Goal: Task Accomplishment & Management: Manage account settings

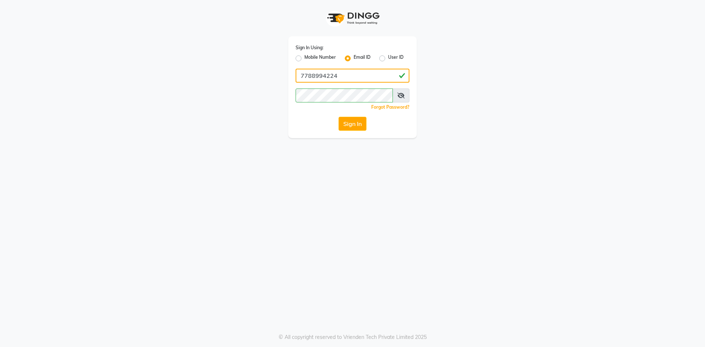
click at [360, 74] on input "7788994224" at bounding box center [353, 76] width 114 height 14
type input "yami161125@gmail.com"
click at [357, 120] on button "Sign In" at bounding box center [352, 124] width 28 height 14
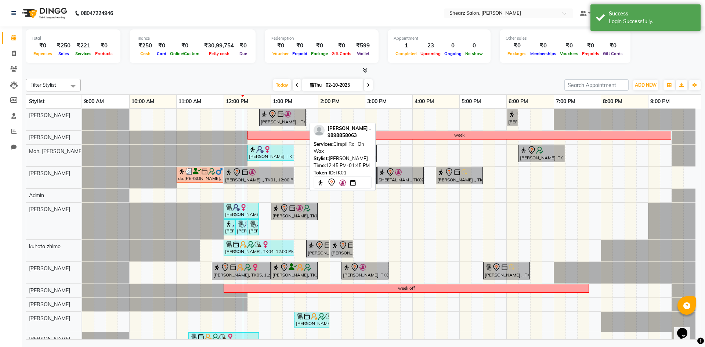
scroll to position [13, 0]
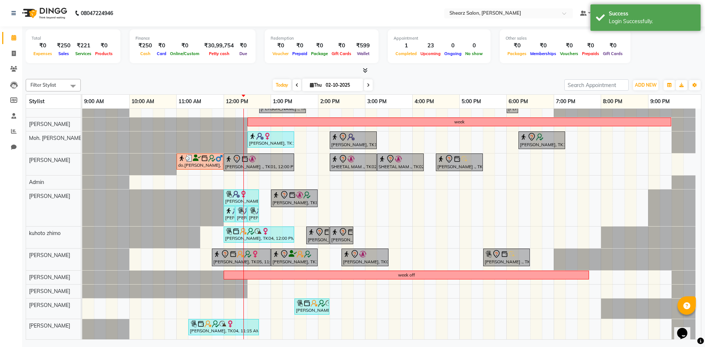
click at [366, 87] on span at bounding box center [368, 84] width 9 height 11
type input "03-10-2025"
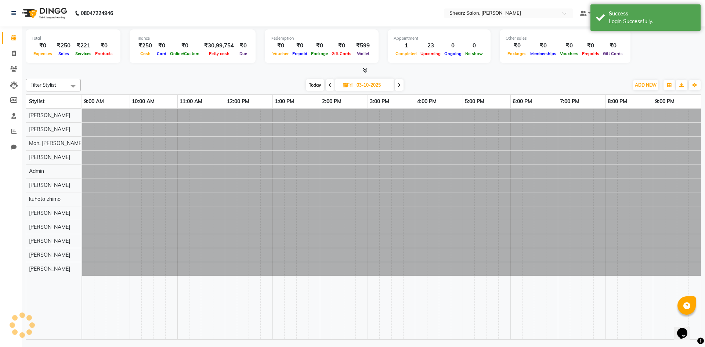
scroll to position [0, 0]
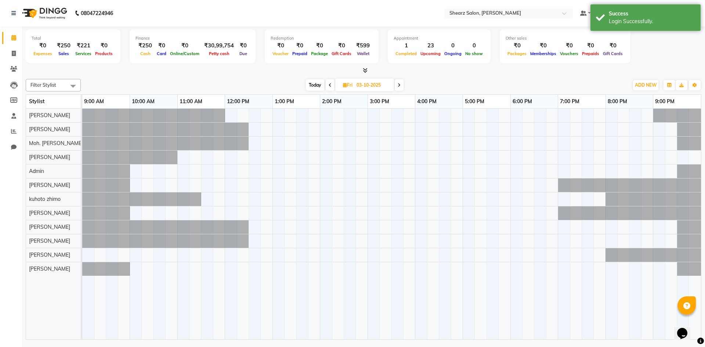
click at [371, 86] on input "03-10-2025" at bounding box center [372, 85] width 37 height 11
select select "10"
select select "2025"
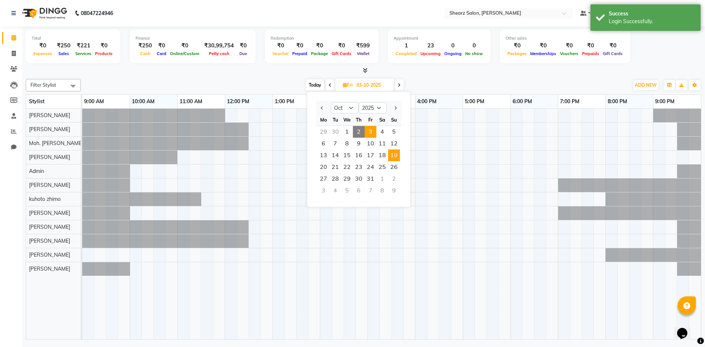
click at [395, 155] on span "19" at bounding box center [394, 155] width 12 height 12
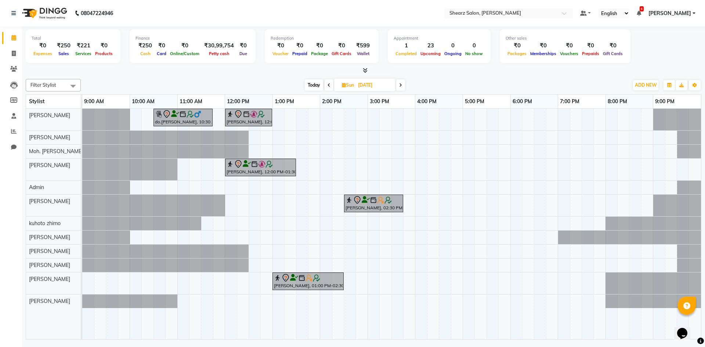
click at [329, 84] on icon at bounding box center [328, 85] width 3 height 4
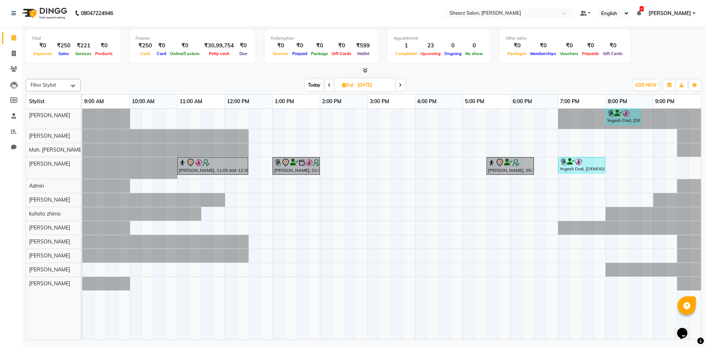
click at [329, 84] on icon at bounding box center [329, 85] width 3 height 4
type input "17-10-2025"
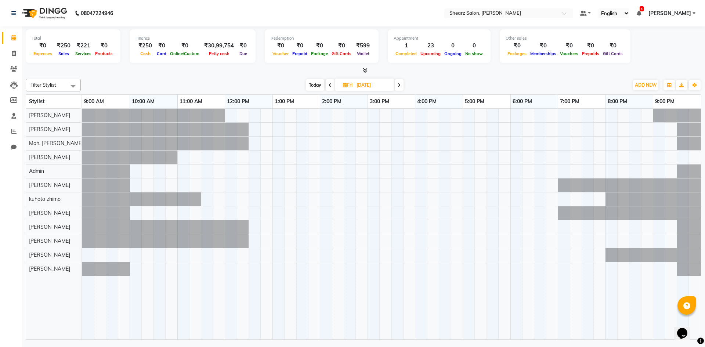
click at [347, 80] on span "Fri 17-10-2025" at bounding box center [364, 85] width 59 height 12
click at [352, 84] on span "Fri" at bounding box center [347, 85] width 13 height 6
select select "10"
select select "2025"
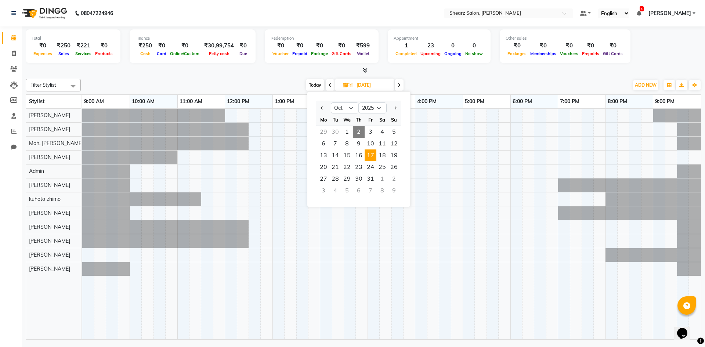
click at [315, 85] on span "Today" at bounding box center [315, 84] width 18 height 11
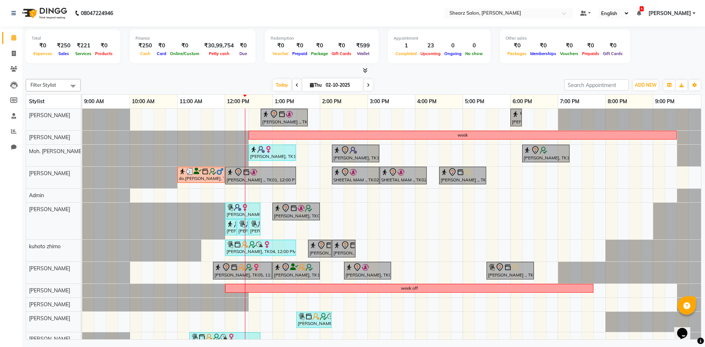
click at [370, 85] on span at bounding box center [368, 84] width 9 height 11
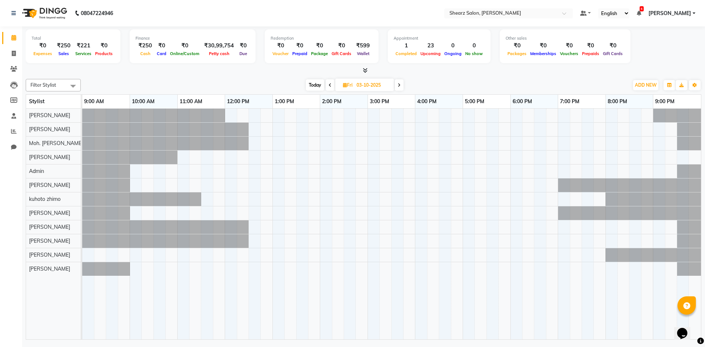
click at [401, 86] on span at bounding box center [399, 84] width 9 height 11
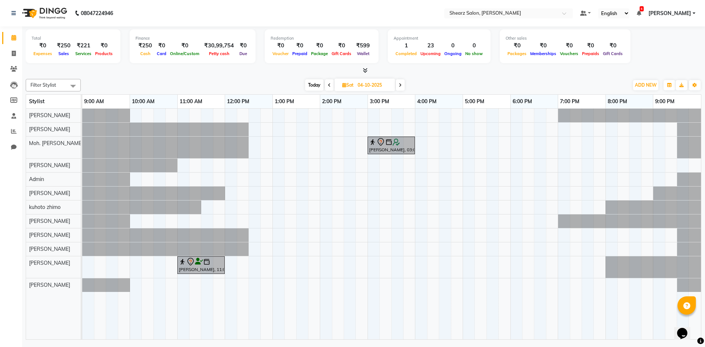
click at [312, 87] on span "Today" at bounding box center [314, 84] width 18 height 11
type input "02-10-2025"
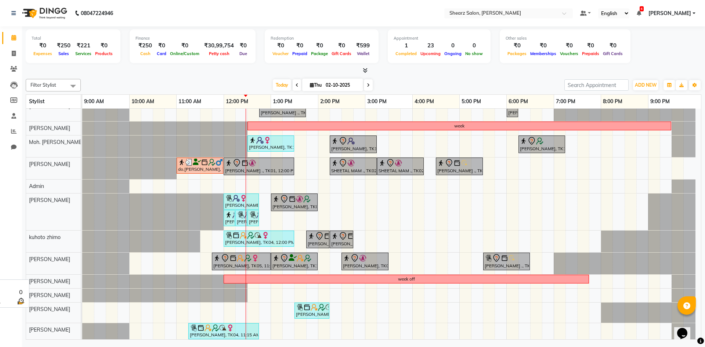
scroll to position [13, 0]
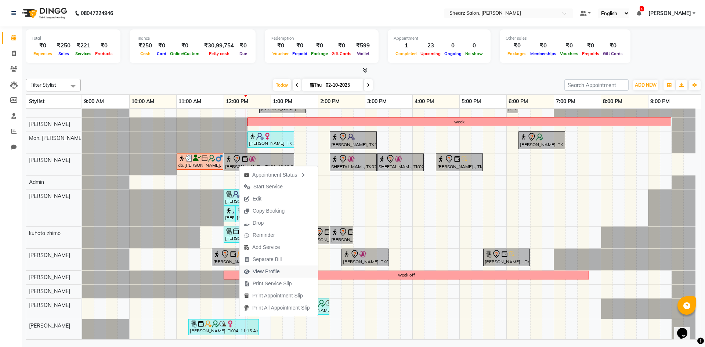
click at [250, 268] on span "View Profile" at bounding box center [261, 271] width 45 height 12
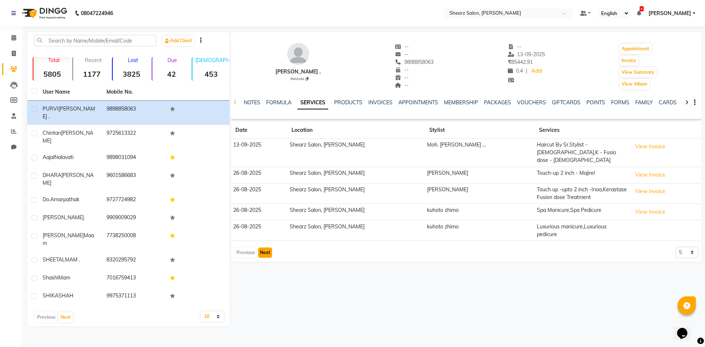
click at [260, 247] on button "Next" at bounding box center [265, 252] width 14 height 10
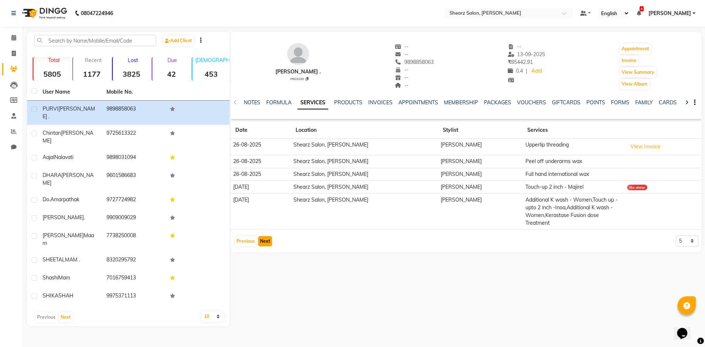
click at [264, 236] on button "Next" at bounding box center [265, 241] width 14 height 10
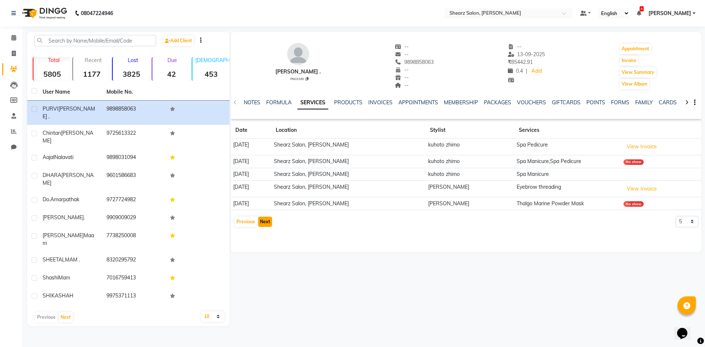
click at [262, 217] on button "Next" at bounding box center [265, 222] width 14 height 10
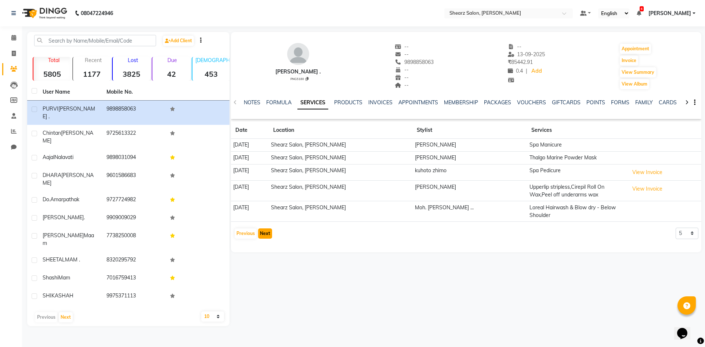
click at [262, 228] on button "Next" at bounding box center [265, 233] width 14 height 10
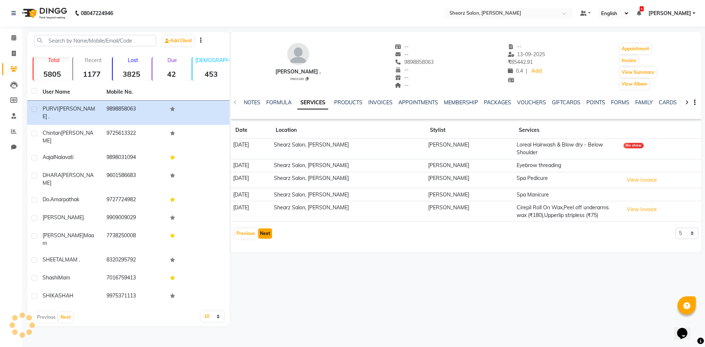
click at [263, 231] on button "Next" at bounding box center [265, 233] width 14 height 10
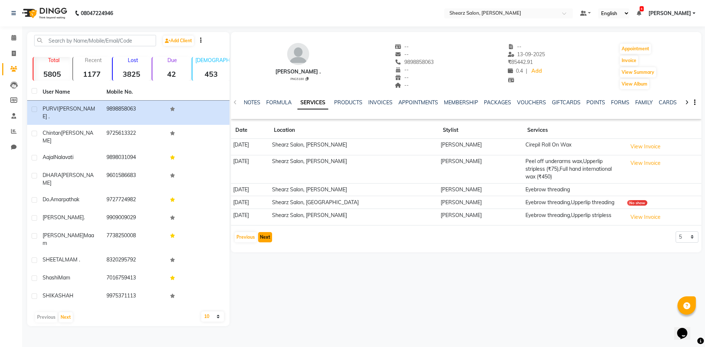
click at [263, 232] on button "Next" at bounding box center [265, 237] width 14 height 10
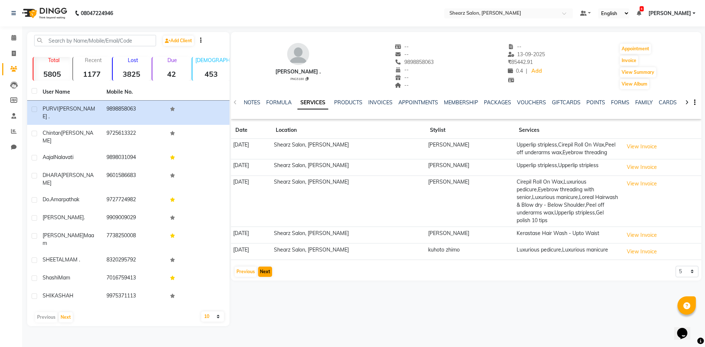
click at [263, 231] on td "19-10-2024" at bounding box center [251, 235] width 40 height 17
click at [263, 267] on button "Next" at bounding box center [265, 272] width 14 height 10
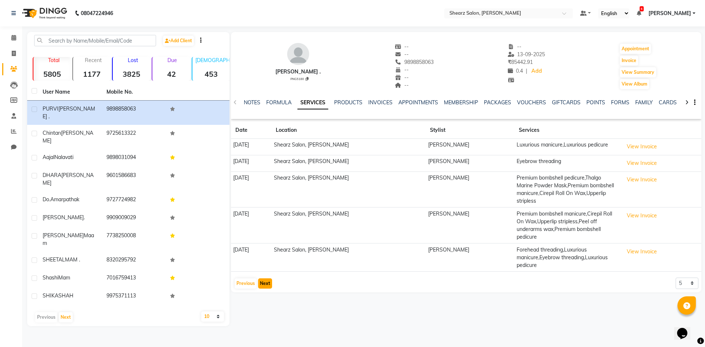
click at [263, 278] on button "Next" at bounding box center [265, 283] width 14 height 10
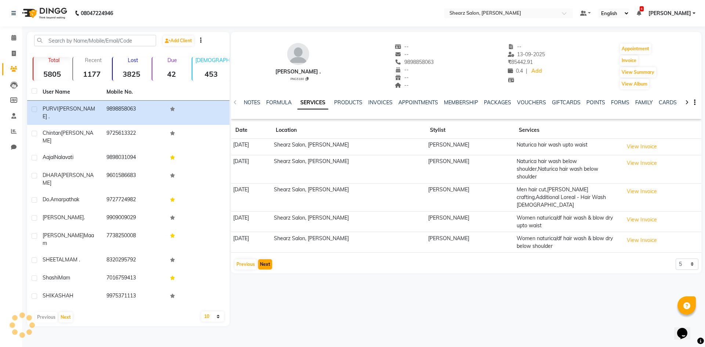
click at [263, 262] on div "PURVI BHATIYA . PNG5180 -- -- 9898858063 -- -- -- -- 13-09-2025 ₹ 85442.91 0.4 …" at bounding box center [465, 179] width 472 height 294
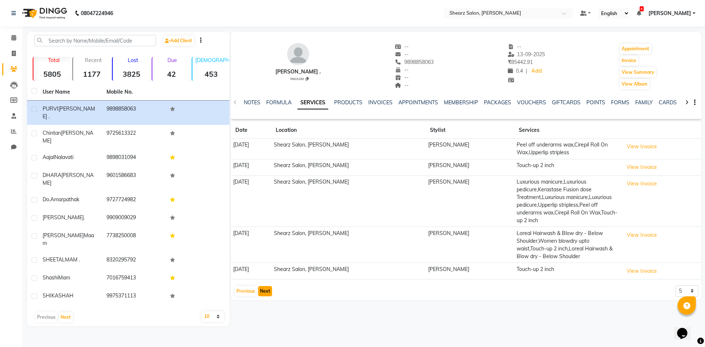
click at [262, 289] on button "Next" at bounding box center [265, 291] width 14 height 10
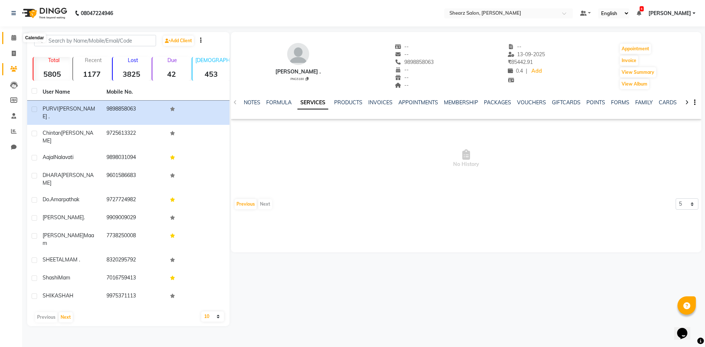
click at [10, 39] on span at bounding box center [13, 38] width 13 height 8
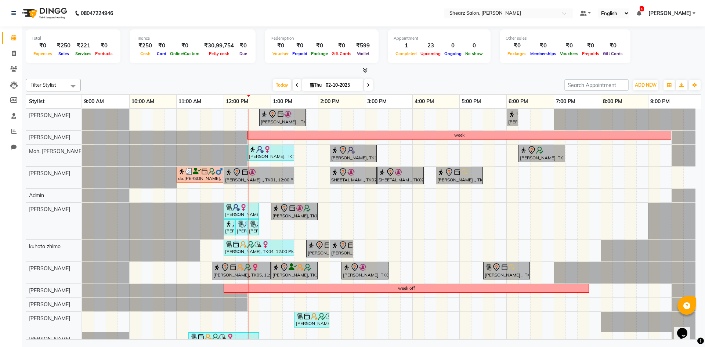
click at [369, 84] on span at bounding box center [368, 84] width 9 height 11
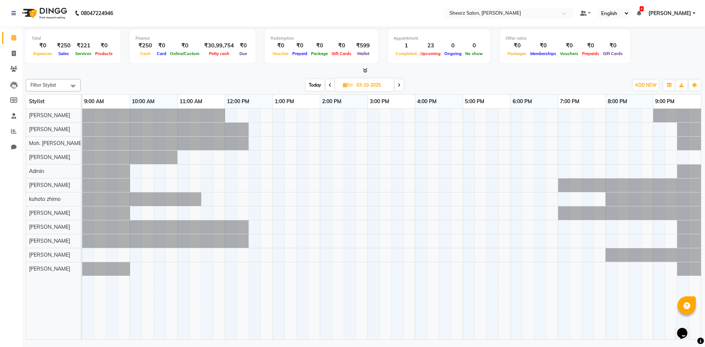
click at [314, 83] on span "Today" at bounding box center [315, 84] width 18 height 11
type input "02-10-2025"
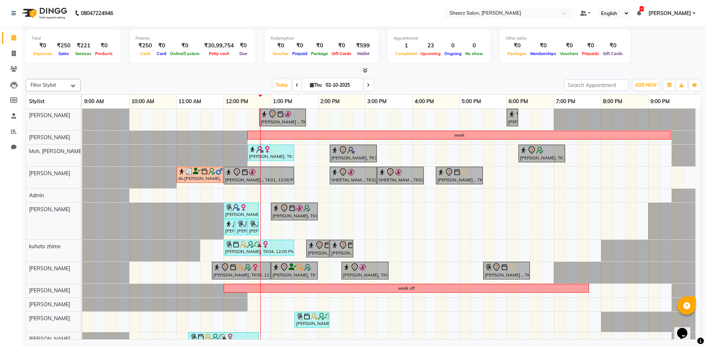
click at [254, 320] on div "PURVI BHATIYA ., TK01, 12:45 PM-01:45 PM, Cirepil Roll On Wax Shashi Mam, TK12,…" at bounding box center [391, 231] width 619 height 244
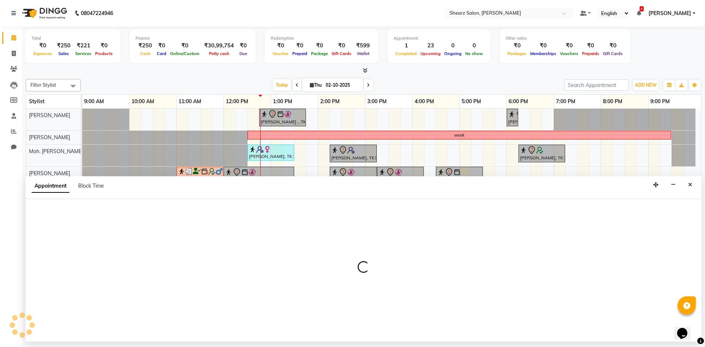
select select "77320"
select select "750"
select select "tentative"
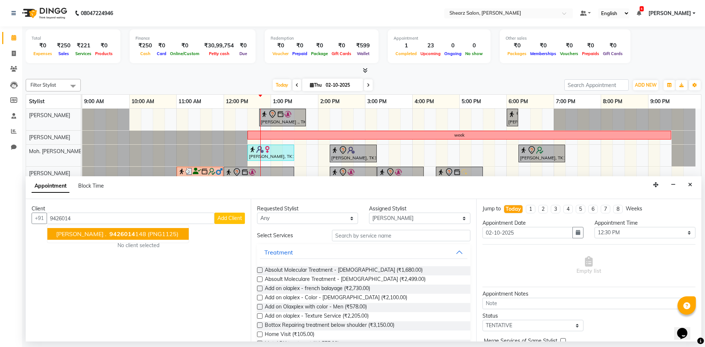
click at [153, 233] on span "(PNG1125)" at bounding box center [163, 233] width 31 height 7
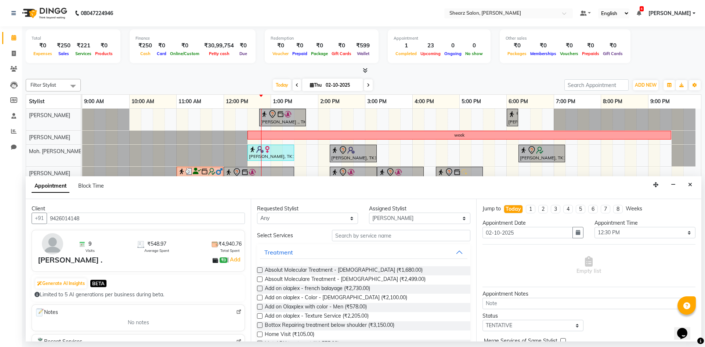
type input "9426014148"
click at [350, 238] on input "text" at bounding box center [401, 235] width 138 height 11
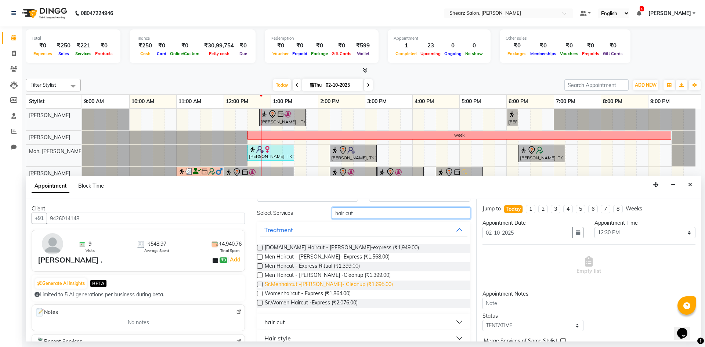
scroll to position [33, 0]
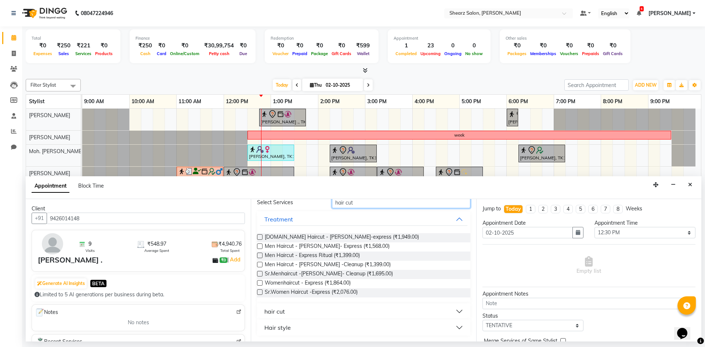
type input "hair cut"
click at [311, 311] on button "hair cut" at bounding box center [363, 311] width 207 height 13
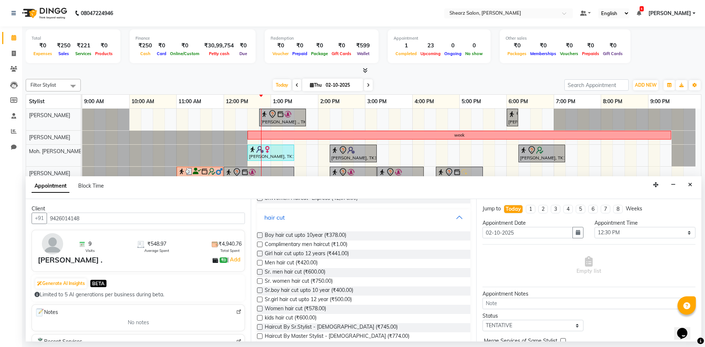
scroll to position [182, 0]
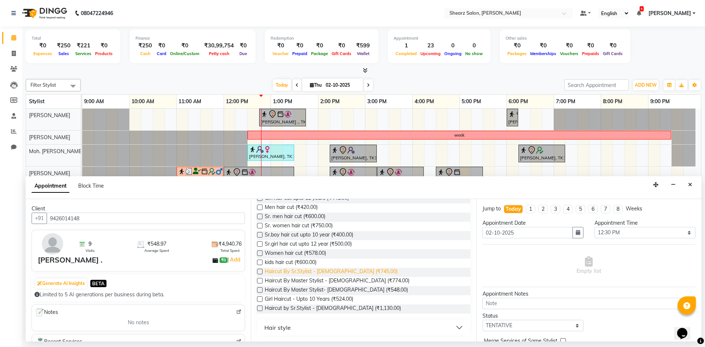
click at [319, 269] on span "Haircut By Sr.Stylist - Male (₹745.00)" at bounding box center [331, 272] width 133 height 9
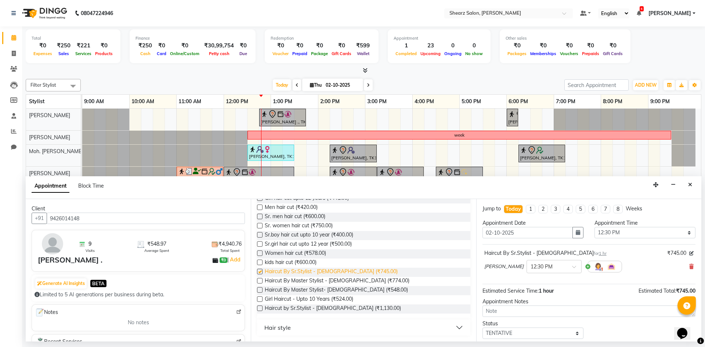
checkbox input "false"
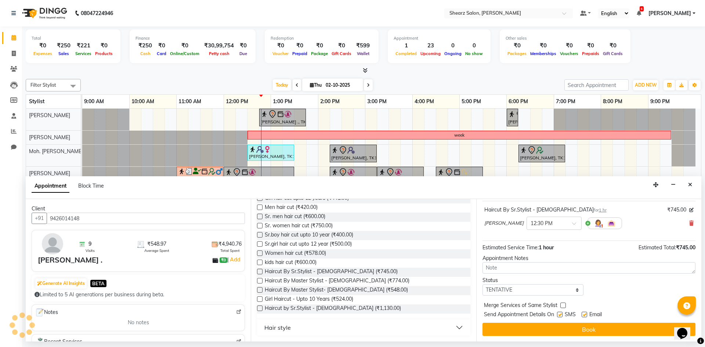
scroll to position [44, 0]
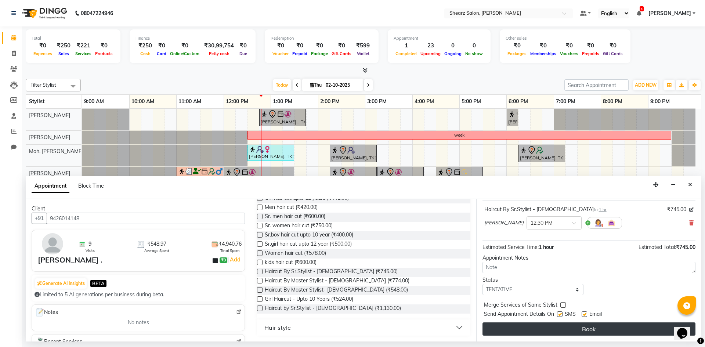
click at [552, 328] on button "Book" at bounding box center [588, 328] width 213 height 13
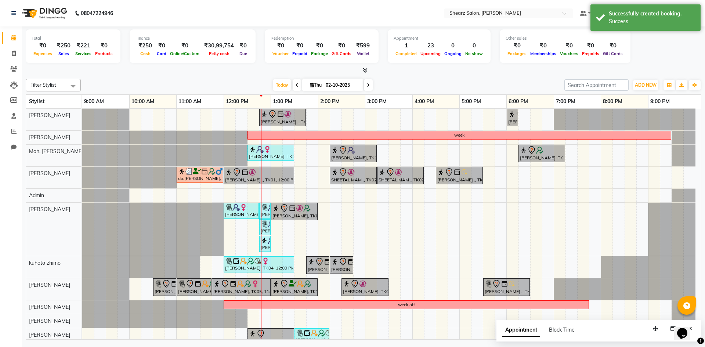
scroll to position [31, 0]
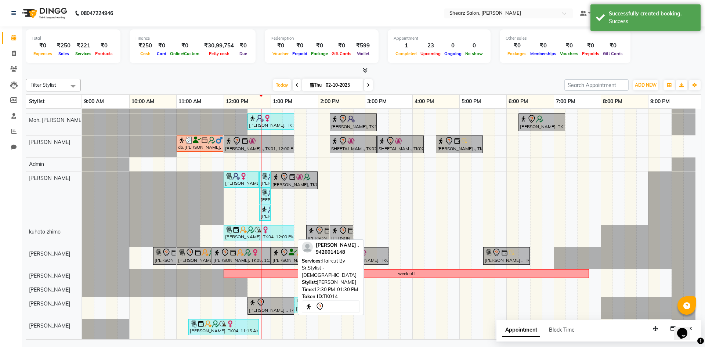
click at [277, 308] on div "Bharat Bhushan ., TK14, 12:30 PM-01:30 PM, Haircut By Sr.Stylist - Male" at bounding box center [270, 305] width 45 height 15
select select "7"
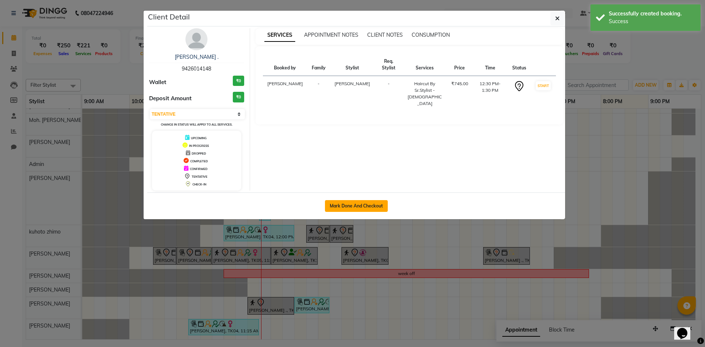
click at [354, 209] on button "Mark Done And Checkout" at bounding box center [356, 206] width 63 height 12
select select "service"
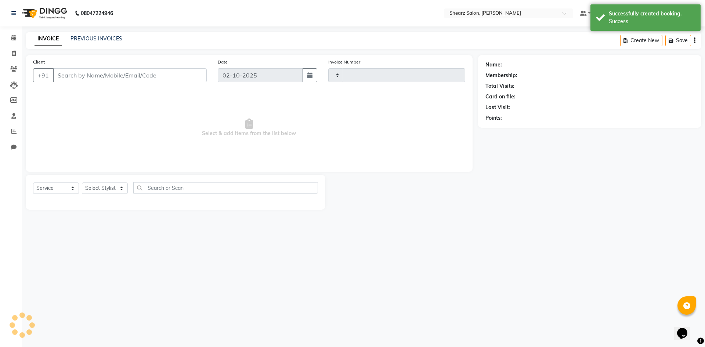
type input "6036"
select select "3"
select select "8159"
select select "V"
select select "87136"
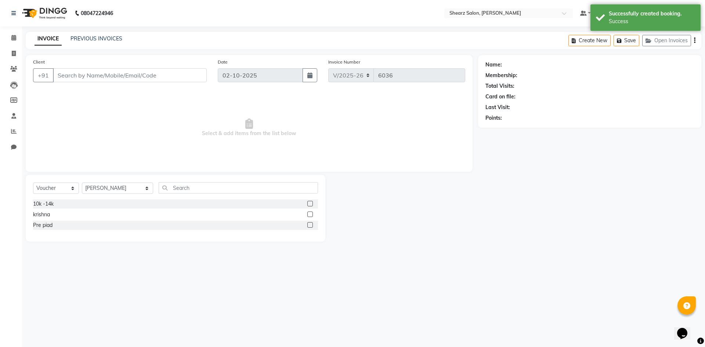
type input "9426014148"
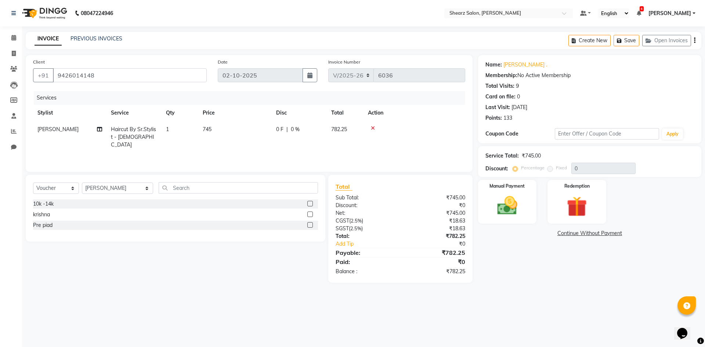
click at [373, 127] on icon at bounding box center [373, 128] width 4 height 5
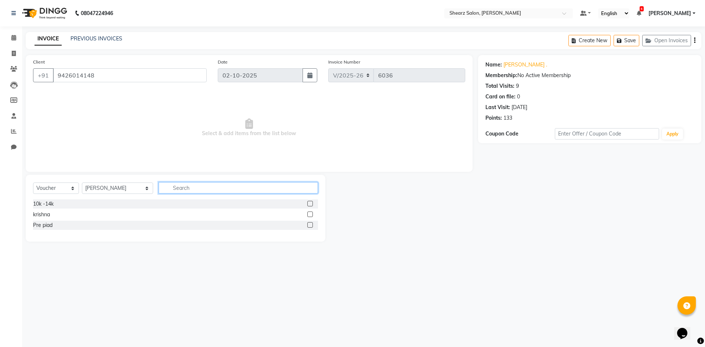
click at [191, 187] on input "text" at bounding box center [238, 187] width 159 height 11
type input "cut"
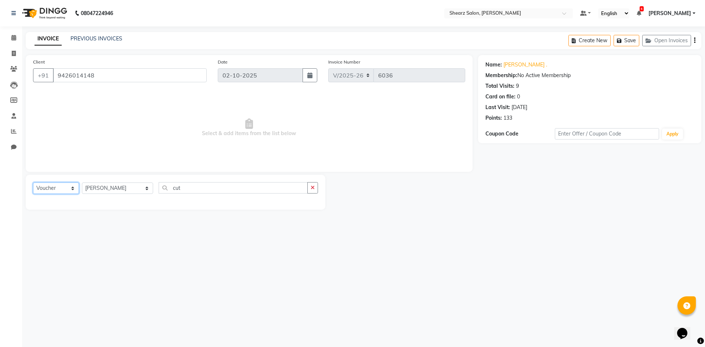
click at [64, 191] on select "Select Service Product Membership Package Voucher Prepaid Gift Card" at bounding box center [56, 187] width 46 height 11
click at [33, 182] on select "Select Service Product Membership Package Voucher Prepaid Gift Card" at bounding box center [56, 187] width 46 height 11
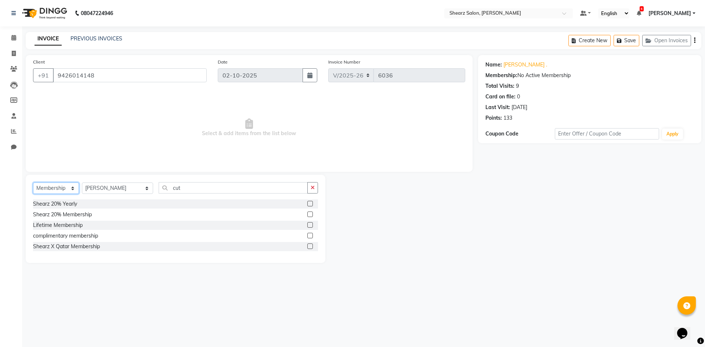
click at [77, 191] on select "Select Service Product Membership Package Voucher Prepaid Gift Card" at bounding box center [56, 187] width 46 height 11
select select "select"
click at [33, 182] on select "Select Service Product Membership Package Voucher Prepaid Gift Card" at bounding box center [56, 187] width 46 height 11
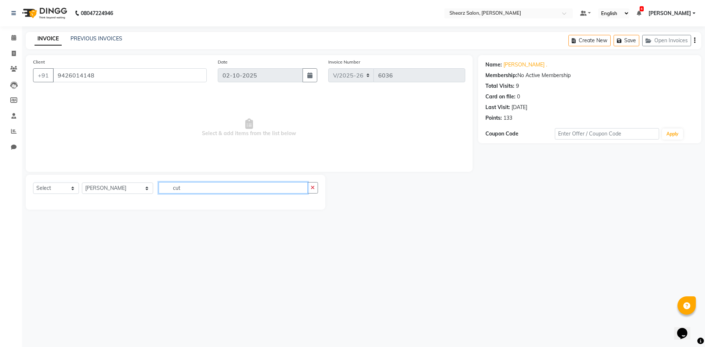
click at [209, 184] on input "cut" at bounding box center [233, 187] width 149 height 11
type input "c"
type input "cut"
click at [57, 188] on select "Select Service Product Membership Package Voucher Prepaid Gift Card" at bounding box center [56, 187] width 46 height 11
select select "service"
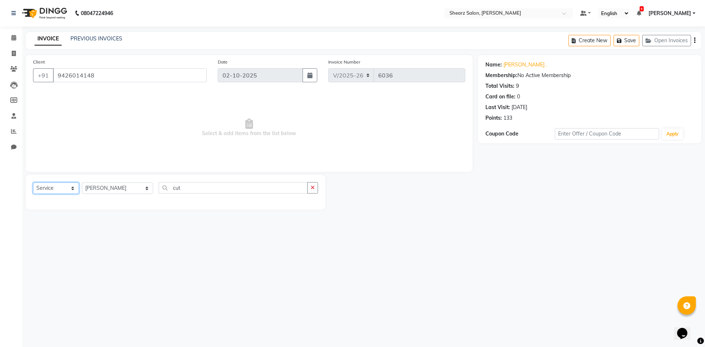
click at [33, 182] on select "Select Service Product Membership Package Voucher Prepaid Gift Card" at bounding box center [56, 187] width 46 height 11
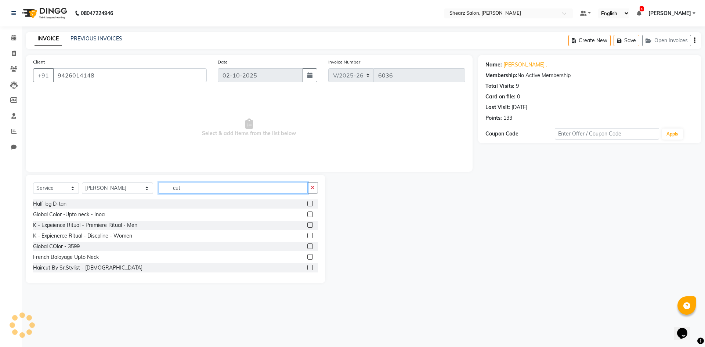
click at [177, 187] on input "cut" at bounding box center [233, 187] width 149 height 11
type input "c"
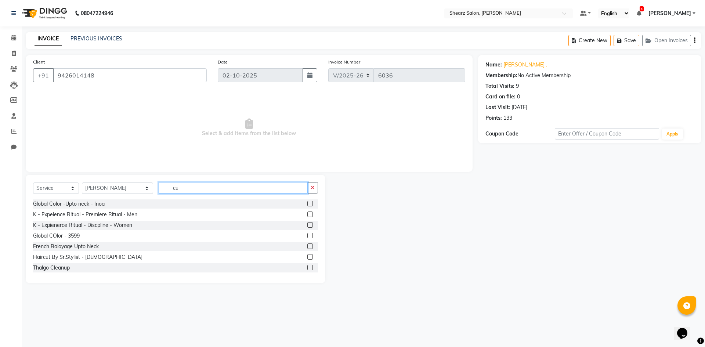
type input "cut"
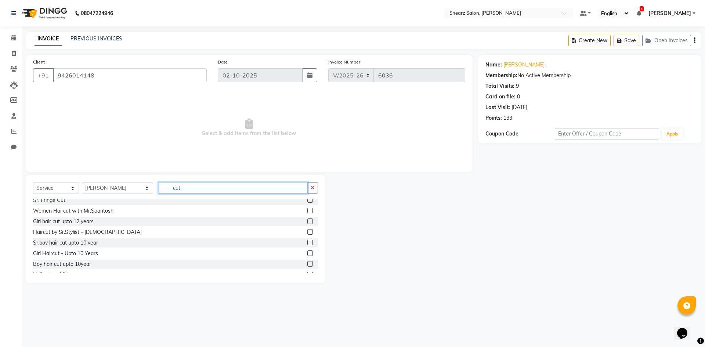
scroll to position [171, 0]
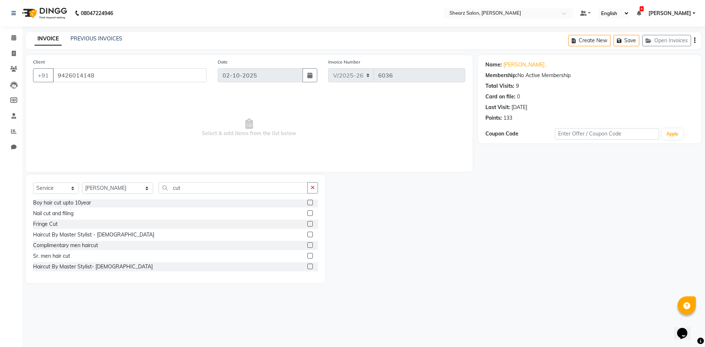
click at [307, 267] on label at bounding box center [310, 267] width 6 height 6
click at [307, 267] on input "checkbox" at bounding box center [309, 266] width 5 height 5
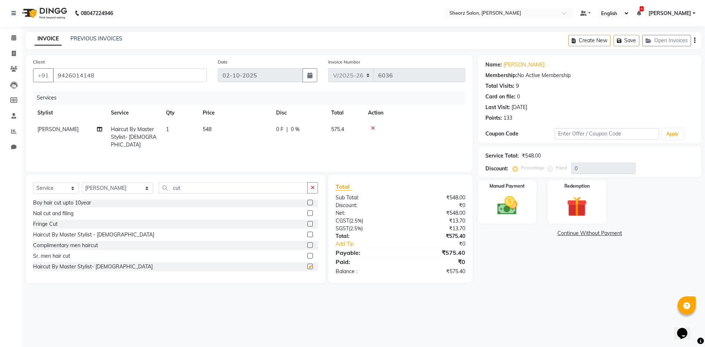
checkbox input "false"
drag, startPoint x: 103, startPoint y: 73, endPoint x: 58, endPoint y: 77, distance: 45.4
click at [58, 77] on input "9426014148" at bounding box center [130, 75] width 154 height 14
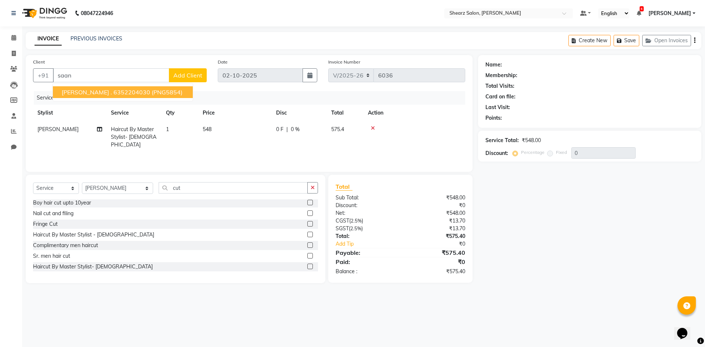
click at [422, 147] on div "Services Stylist Service Qty Price Disc Total Action AakashKumar Nai Haircut By…" at bounding box center [249, 127] width 432 height 73
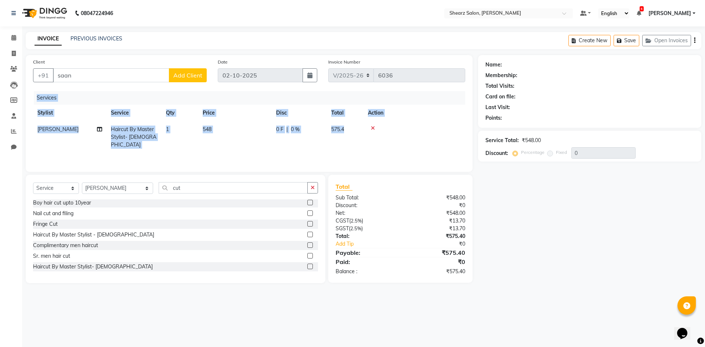
click at [422, 147] on div "Services Stylist Service Qty Price Disc Total Action AakashKumar Nai Haircut By…" at bounding box center [249, 127] width 432 height 73
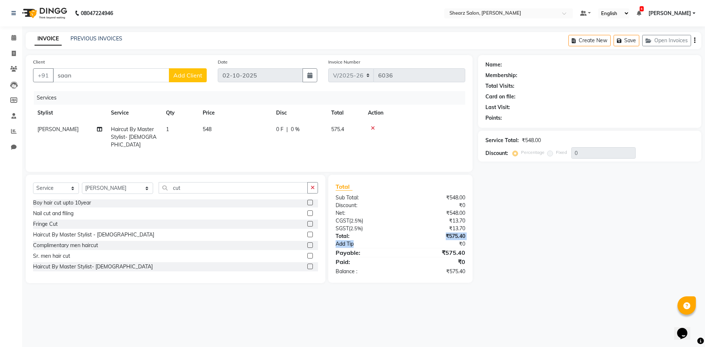
drag, startPoint x: 395, startPoint y: 235, endPoint x: 383, endPoint y: 246, distance: 16.1
click at [383, 246] on div "Total Sub Total: ₹548.00 Discount: ₹0 Net: ₹548.00 CGST ( 2.5% ) ₹13.70 SGST ( …" at bounding box center [401, 228] width 130 height 93
click at [99, 61] on div "Client +91 saan Add Client" at bounding box center [120, 73] width 185 height 30
click at [102, 72] on input "saan" at bounding box center [111, 75] width 116 height 14
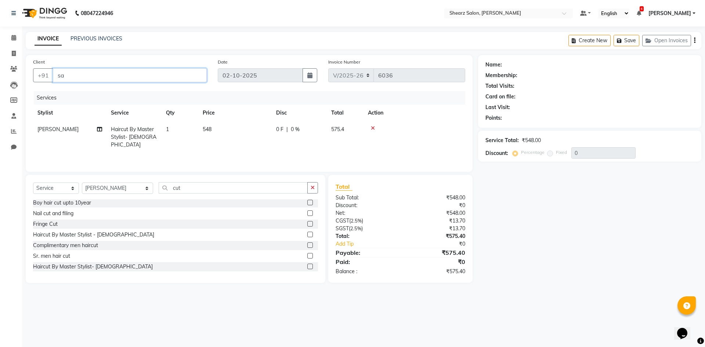
type input "s"
type input "san"
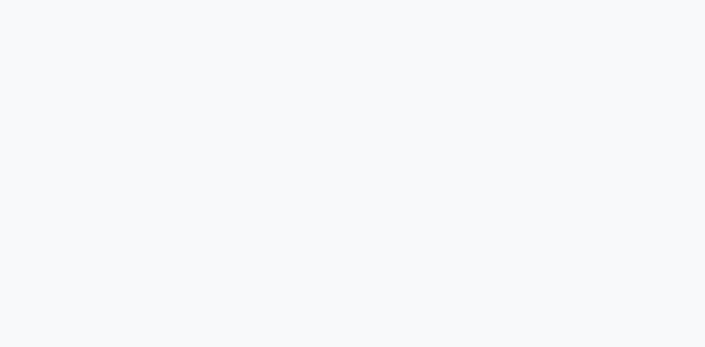
select select "8159"
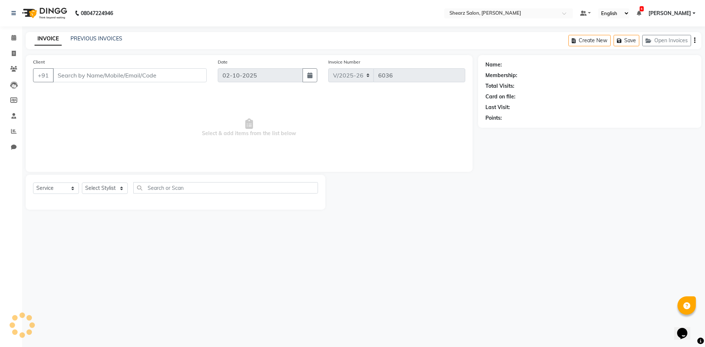
select select "V"
type input "9426014148"
select select "87136"
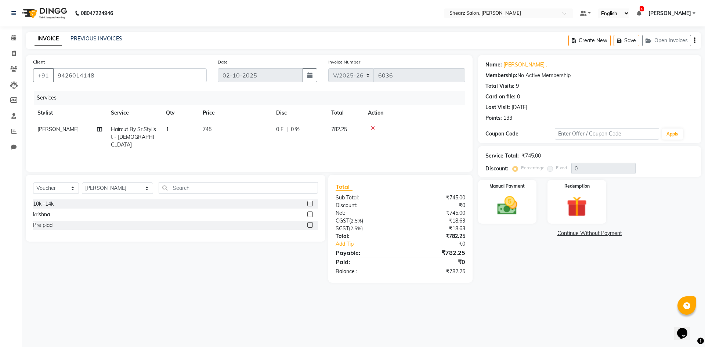
click at [156, 127] on span "Haircut By Sr.Stylist - [DEMOGRAPHIC_DATA]" at bounding box center [133, 137] width 45 height 22
select select "77320"
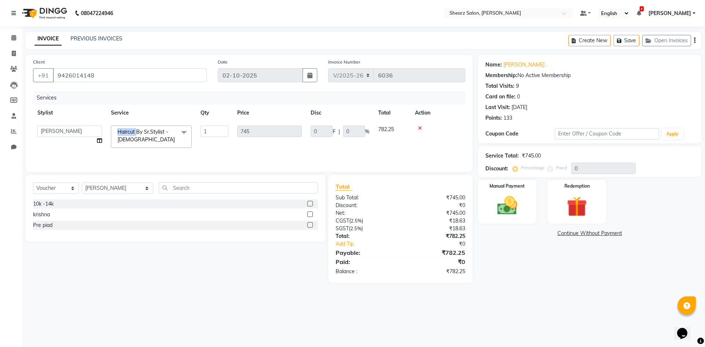
click at [156, 127] on span "Haircut By Sr.Stylist - [DEMOGRAPHIC_DATA] x" at bounding box center [151, 137] width 81 height 22
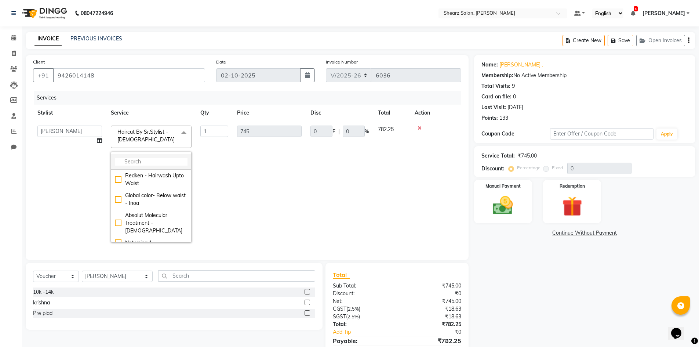
click at [160, 164] on input "multiselect-search" at bounding box center [151, 162] width 73 height 8
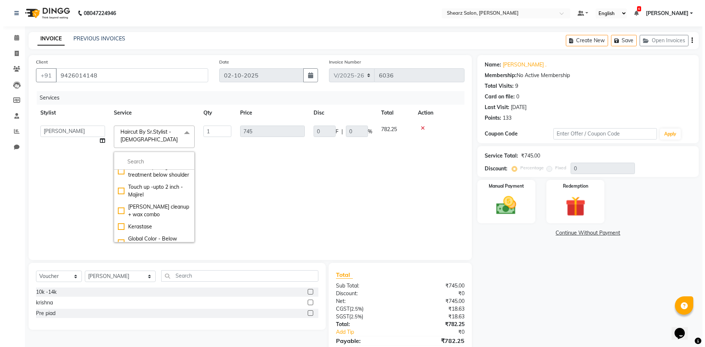
scroll to position [294, 0]
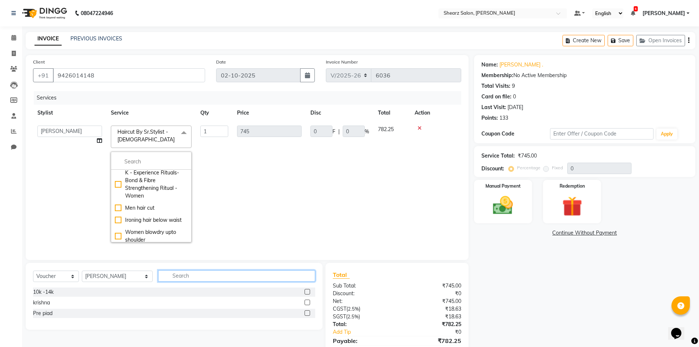
click at [183, 277] on input "text" at bounding box center [236, 275] width 157 height 11
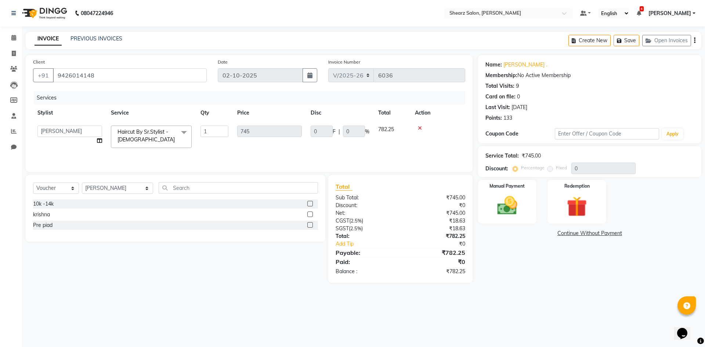
click at [183, 277] on div "Select Service Product Membership Package Voucher Prepaid Gift Card Select Styl…" at bounding box center [172, 229] width 305 height 108
click at [53, 188] on select "Select Service Product Membership Package Voucher Prepaid Gift Card" at bounding box center [56, 187] width 46 height 11
select select "service"
click at [33, 182] on select "Select Service Product Membership Package Voucher Prepaid Gift Card" at bounding box center [56, 187] width 46 height 11
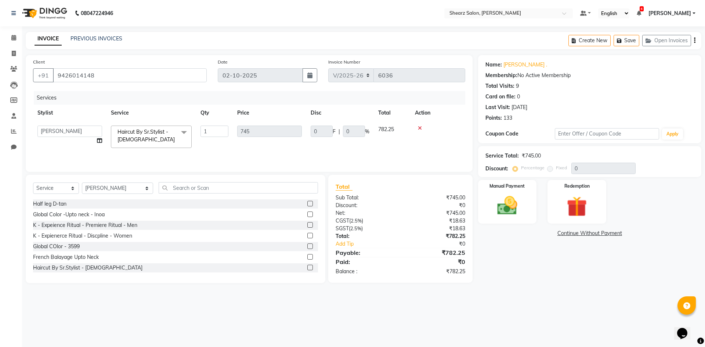
click at [141, 189] on div "Select Service Product Membership Package Voucher Prepaid Gift Card Select Styl…" at bounding box center [175, 190] width 285 height 17
click at [120, 187] on select "Select Stylist AakashKumar Nai Admin A General [PERSON_NAME] Asha Chavariya [PE…" at bounding box center [117, 187] width 71 height 11
select select "77320"
click at [82, 182] on select "Select Stylist AakashKumar Nai Admin A General [PERSON_NAME] Asha Chavariya [PE…" at bounding box center [117, 187] width 71 height 11
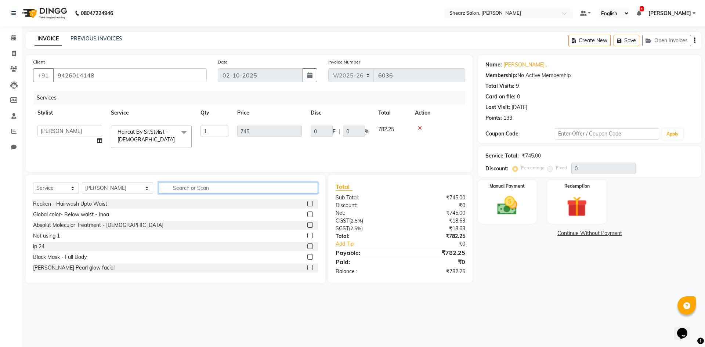
click at [175, 184] on input "text" at bounding box center [238, 187] width 159 height 11
type input "s"
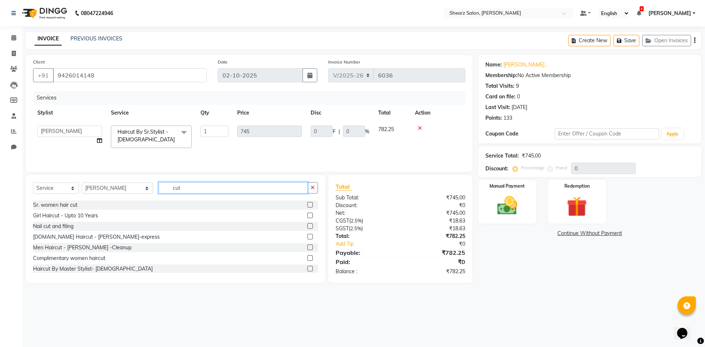
scroll to position [151, 0]
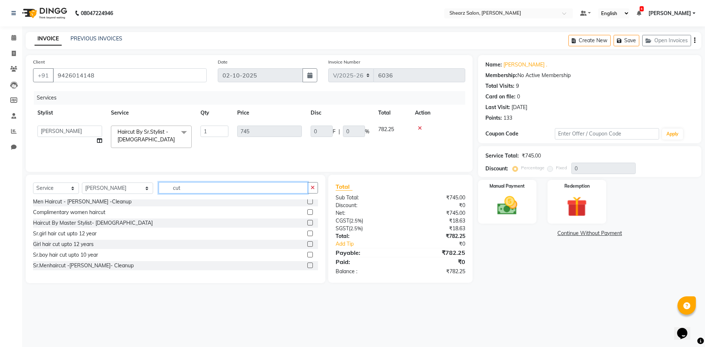
type input "cut"
click at [307, 224] on label at bounding box center [310, 223] width 6 height 6
click at [307, 224] on input "checkbox" at bounding box center [309, 223] width 5 height 5
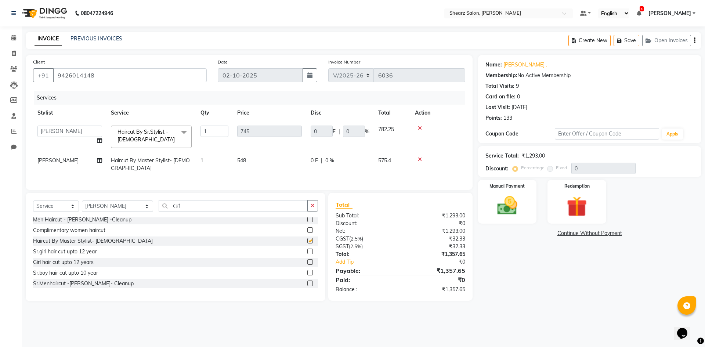
checkbox input "false"
click at [425, 127] on div at bounding box center [438, 128] width 46 height 5
click at [419, 127] on icon at bounding box center [420, 128] width 4 height 5
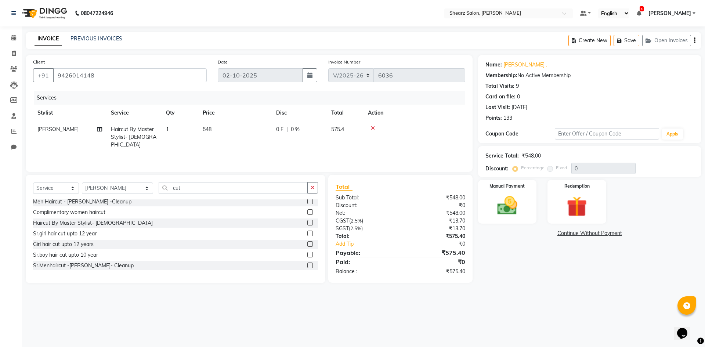
click at [543, 209] on div "Manual Payment Redemption" at bounding box center [589, 202] width 234 height 44
click at [533, 206] on div "Manual Payment" at bounding box center [506, 201] width 61 height 45
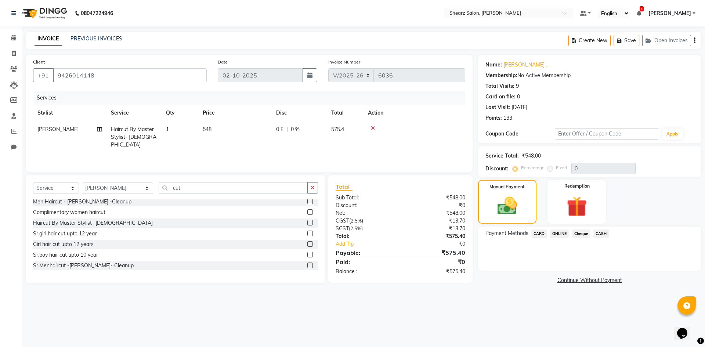
click at [603, 236] on span "CASH" at bounding box center [601, 233] width 16 height 8
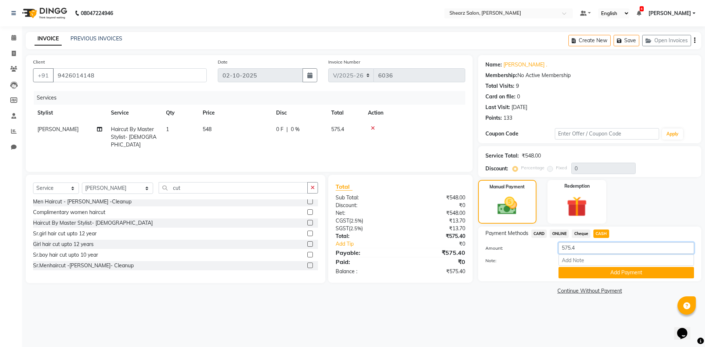
click at [594, 249] on input "575.4" at bounding box center [625, 247] width 135 height 11
type input "500"
click at [630, 269] on button "Add Payment" at bounding box center [625, 272] width 135 height 11
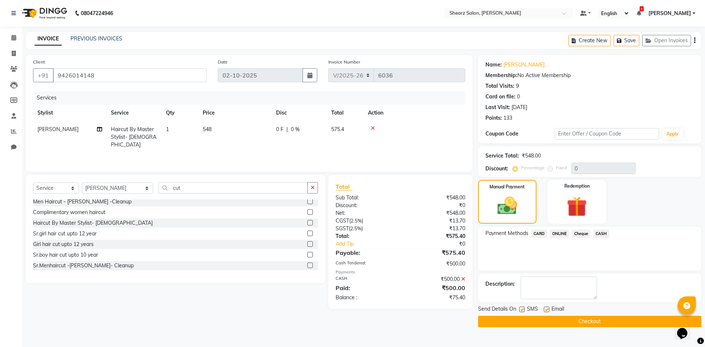
click at [563, 322] on button "Checkout" at bounding box center [589, 321] width 223 height 11
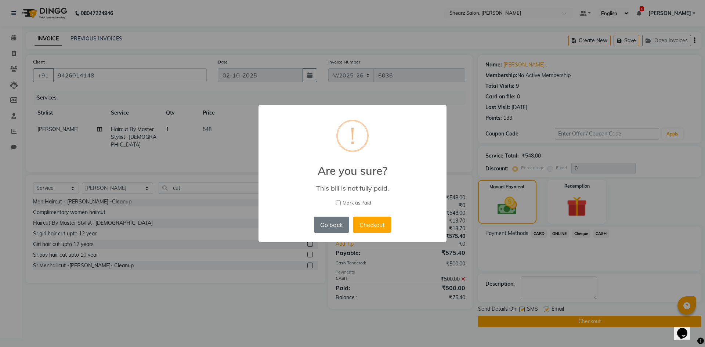
click at [345, 200] on span "Mark as Paid" at bounding box center [356, 202] width 29 height 7
click at [341, 200] on input "Mark as Paid" at bounding box center [338, 202] width 5 height 5
checkbox input "true"
click at [367, 228] on button "Checkout" at bounding box center [372, 225] width 38 height 16
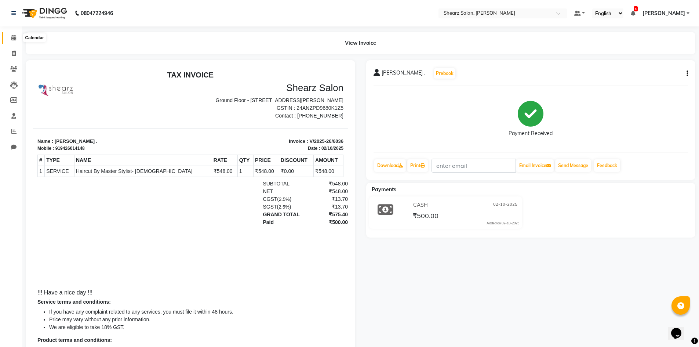
click at [14, 39] on icon at bounding box center [13, 38] width 5 height 6
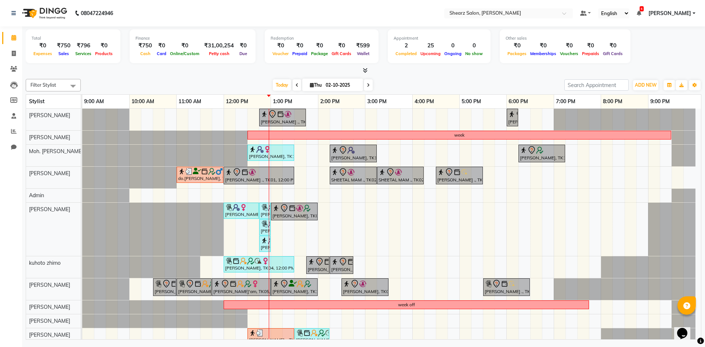
scroll to position [30, 0]
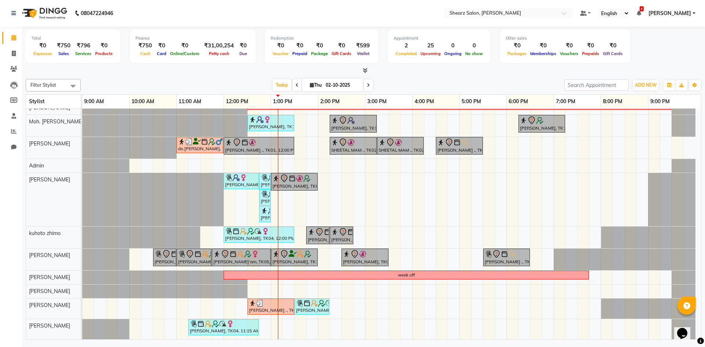
click at [510, 145] on div "[PERSON_NAME] ., TK01, 12:45 PM-01:45 PM, Cirepil Roll On Wax Shashi Mam, TK12,…" at bounding box center [391, 209] width 619 height 260
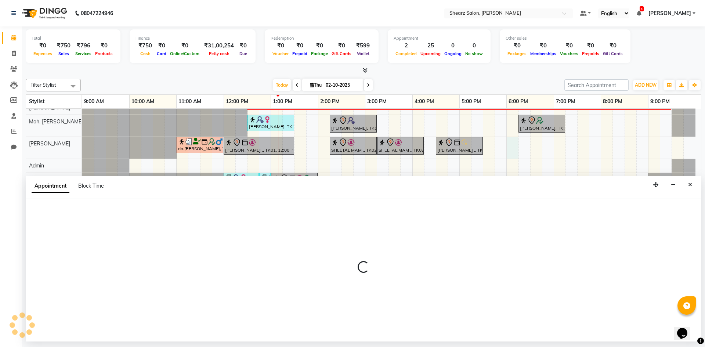
select select "77286"
select select "1080"
select select "tentative"
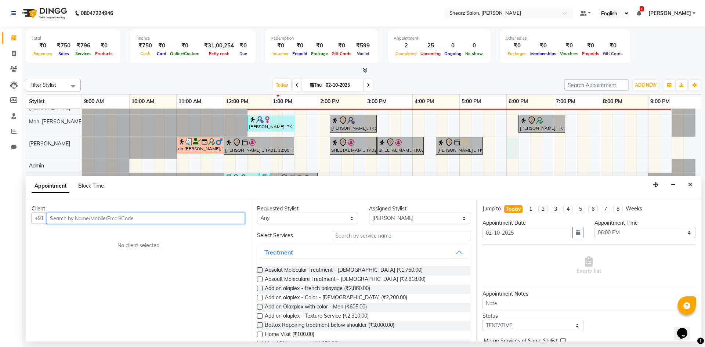
click at [199, 218] on input "text" at bounding box center [146, 218] width 198 height 11
